Goal: Task Accomplishment & Management: Manage account settings

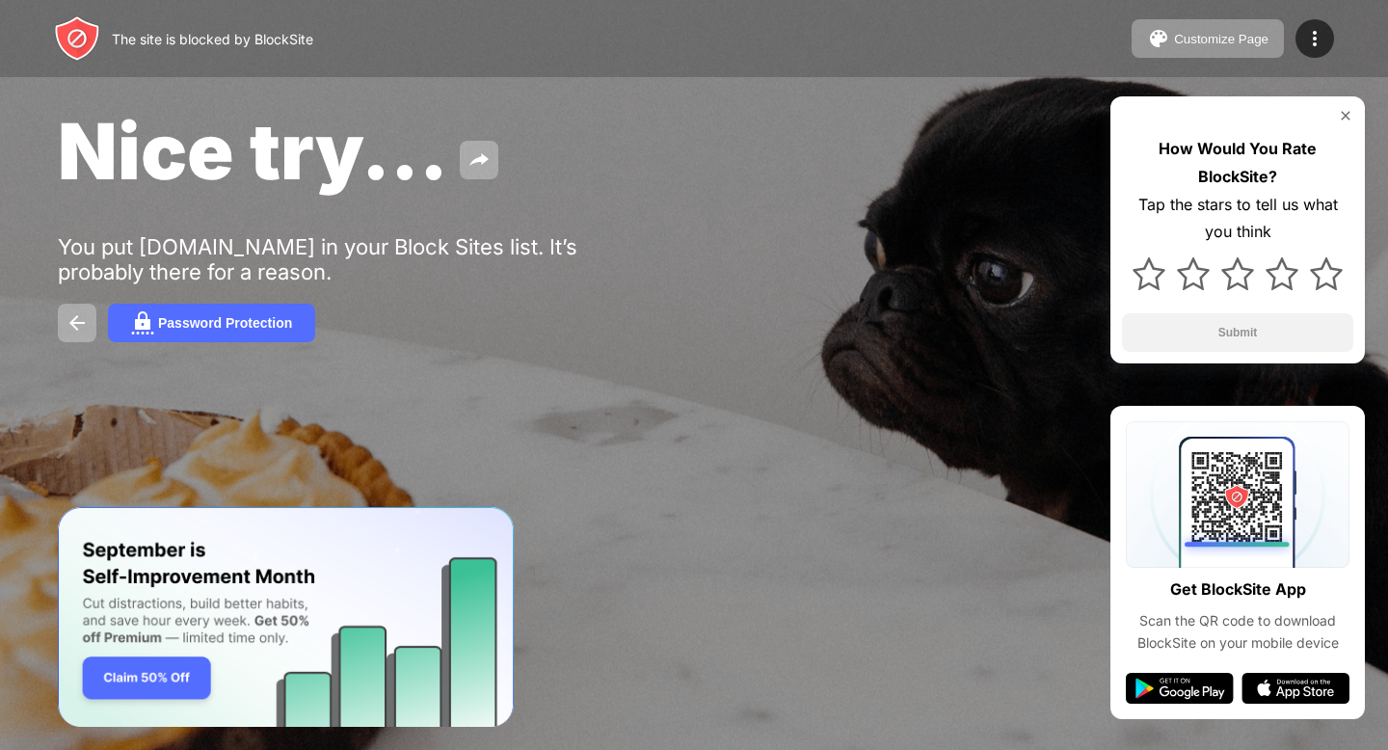
click at [346, 300] on div "Nice try... You put [DOMAIN_NAME] in your Block Sites list. It’s probably there…" at bounding box center [694, 223] width 1388 height 446
click at [289, 51] on div "The site is blocked by BlockSite" at bounding box center [183, 38] width 259 height 46
click at [80, 336] on button at bounding box center [77, 323] width 39 height 39
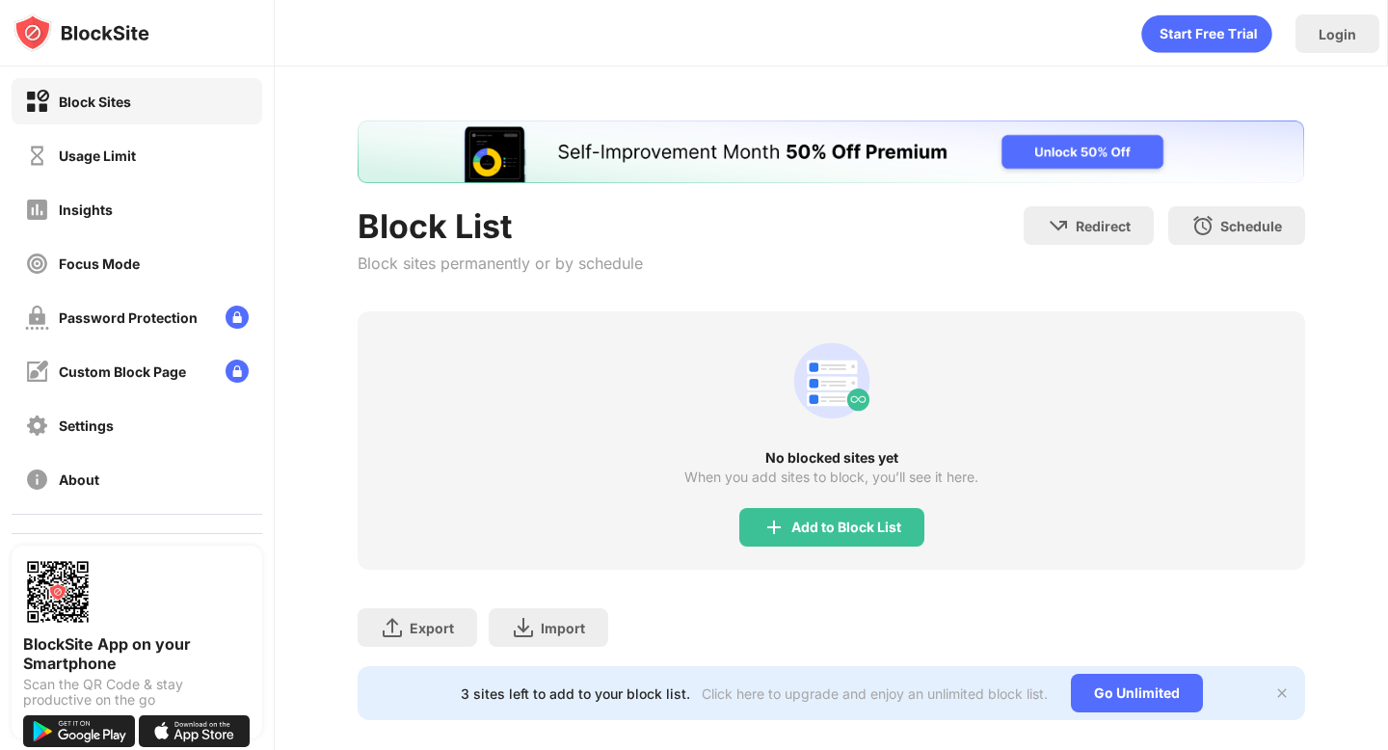
click at [855, 261] on div "Block List Block sites permanently or by schedule Redirect Choose a site to be …" at bounding box center [831, 258] width 946 height 105
click at [868, 249] on div "Block List Block sites permanently or by schedule Redirect Choose a site to be …" at bounding box center [831, 258] width 946 height 105
click at [1275, 691] on img at bounding box center [1281, 692] width 15 height 15
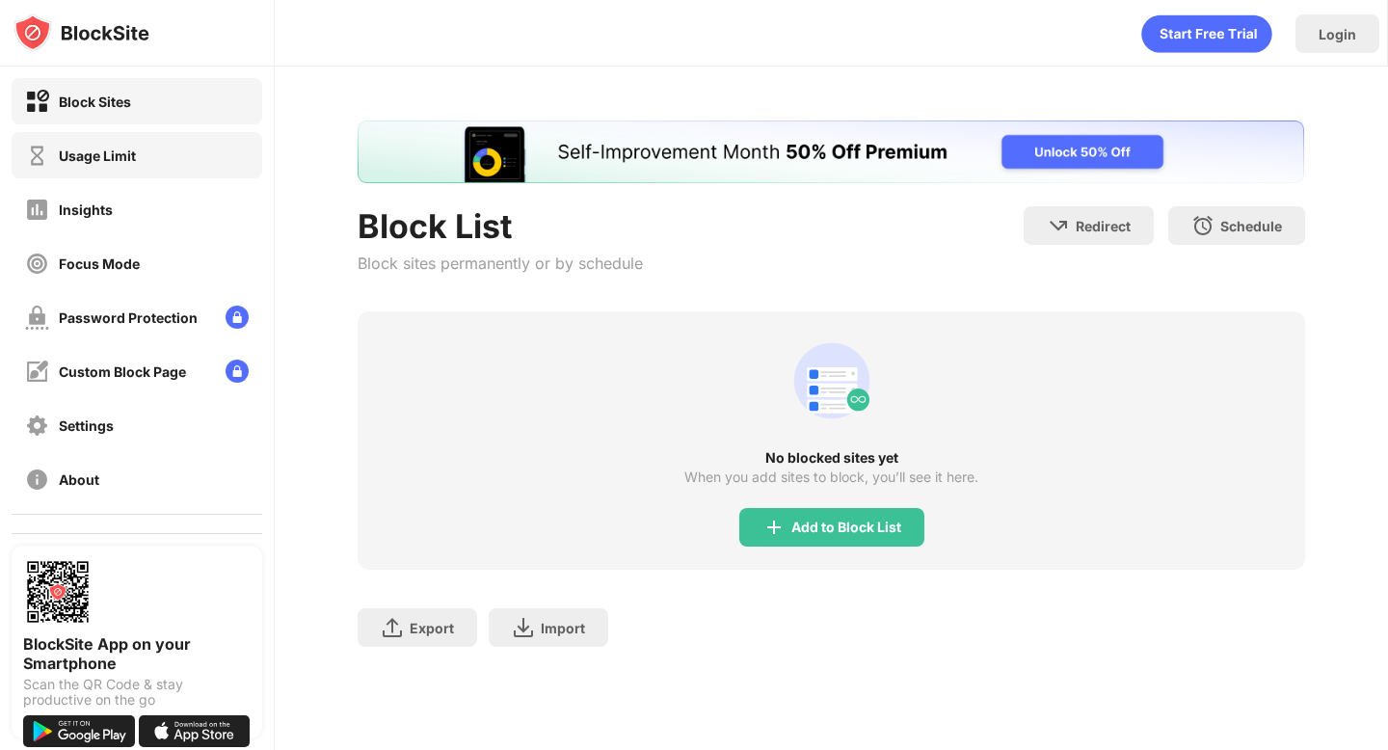
click at [146, 156] on div "Usage Limit" at bounding box center [137, 155] width 251 height 46
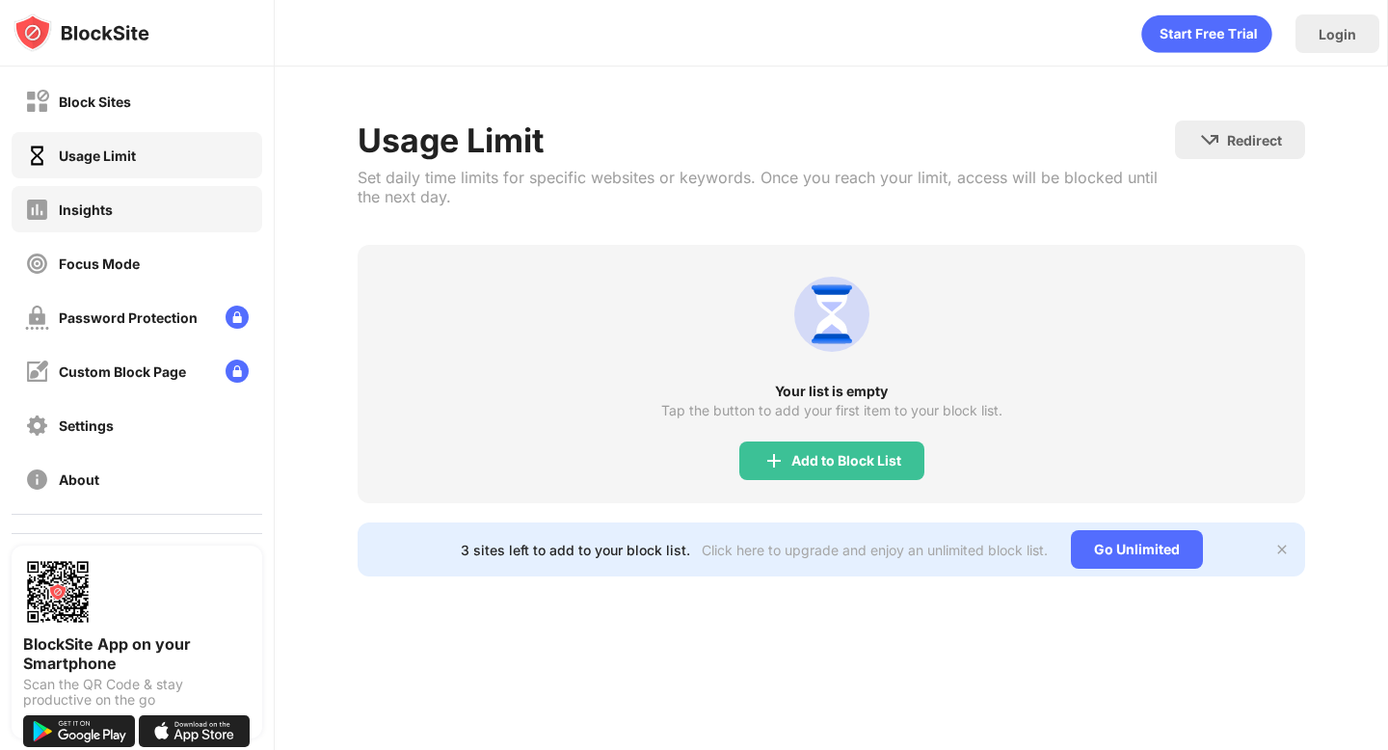
click at [129, 215] on div "Insights" at bounding box center [137, 209] width 251 height 46
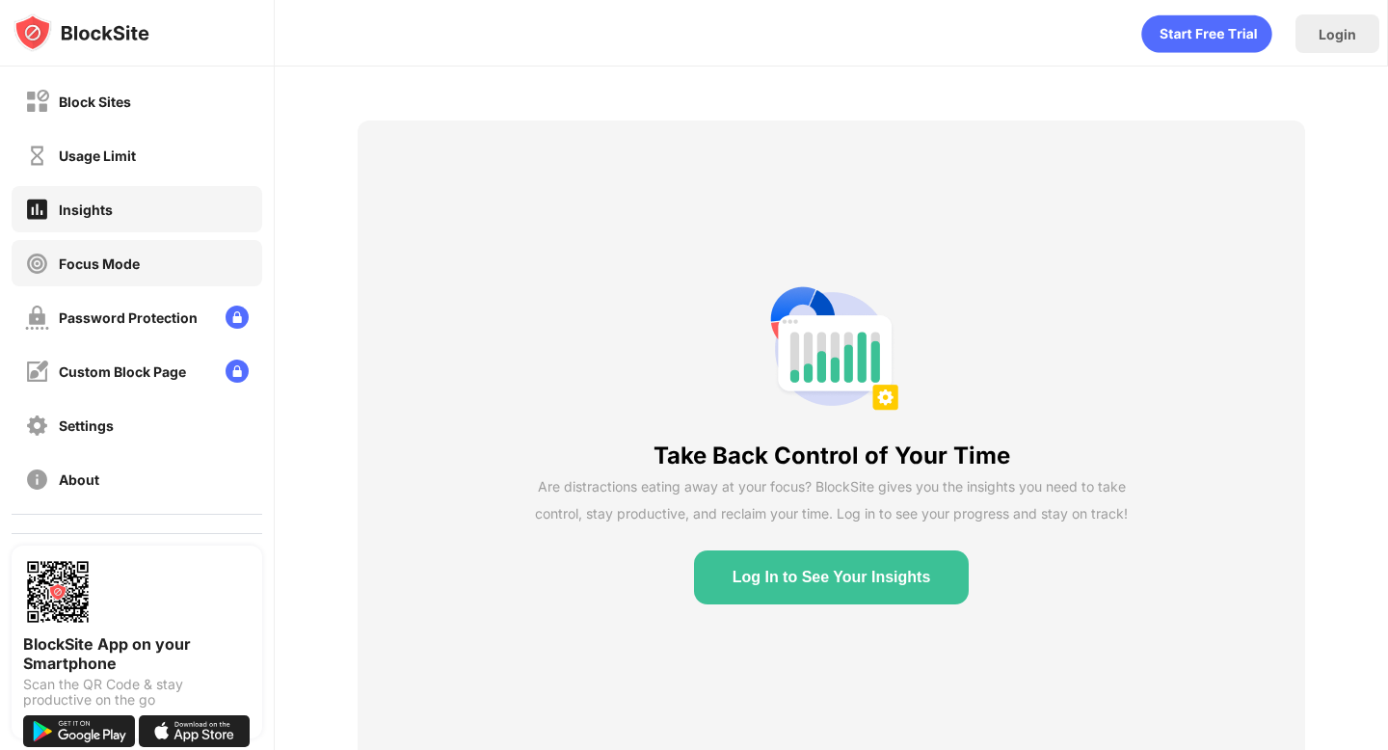
click at [112, 257] on div "Focus Mode" at bounding box center [99, 263] width 81 height 16
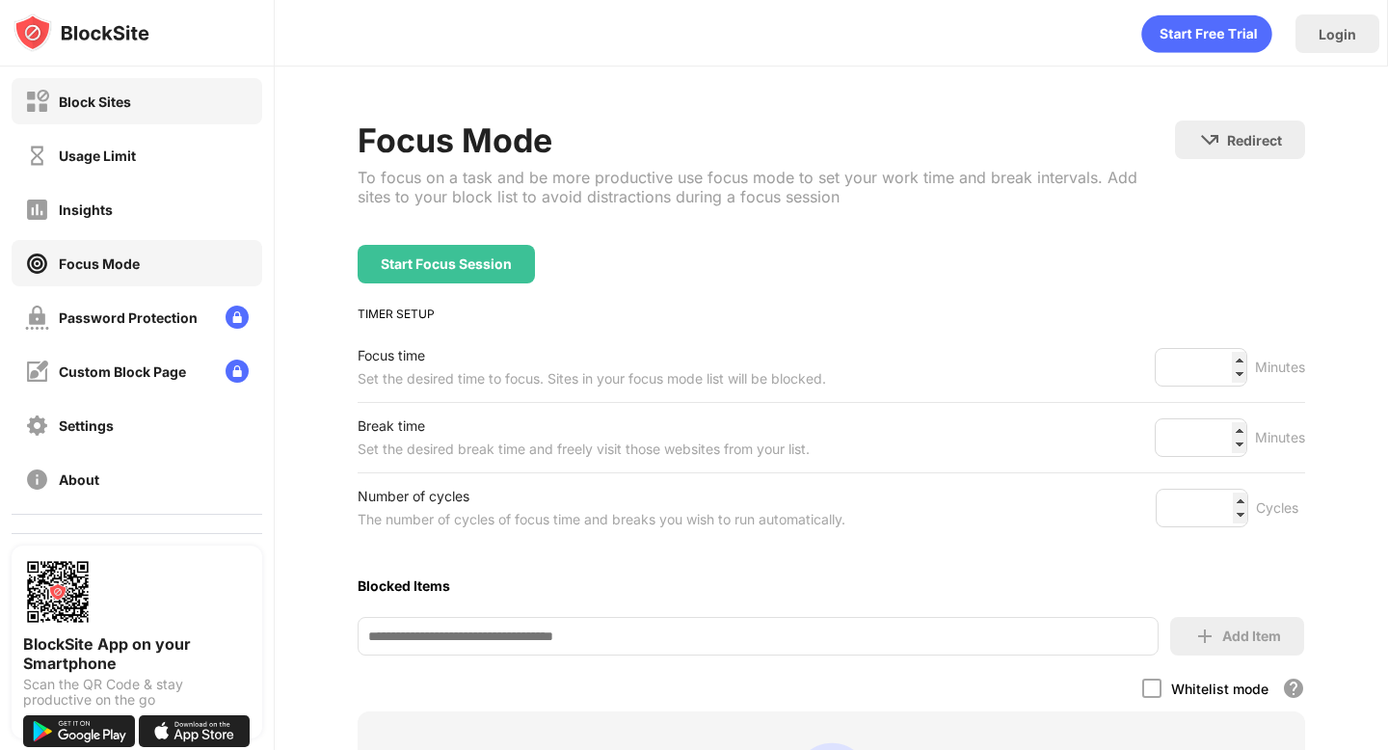
click at [136, 102] on div "Block Sites" at bounding box center [137, 101] width 251 height 46
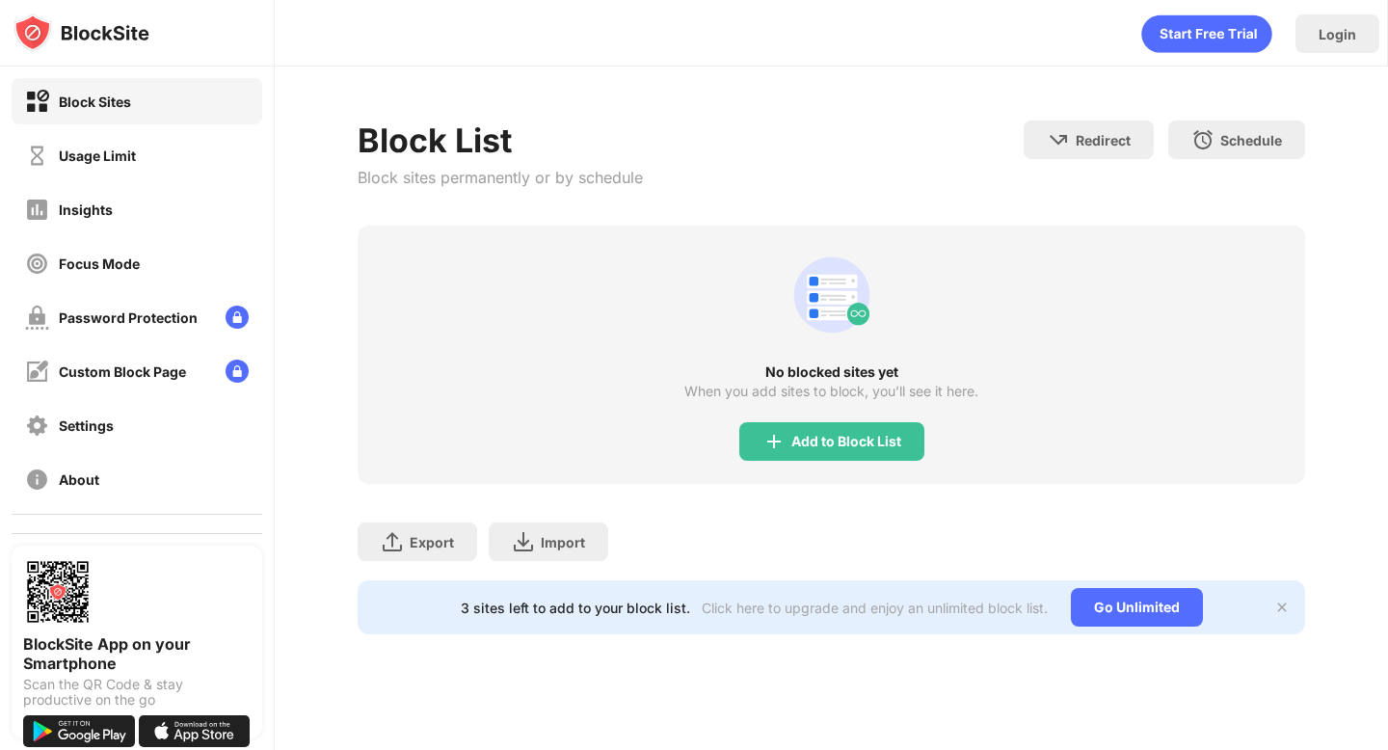
click at [848, 298] on icon "animation" at bounding box center [832, 297] width 50 height 13
